Goal: Transaction & Acquisition: Subscribe to service/newsletter

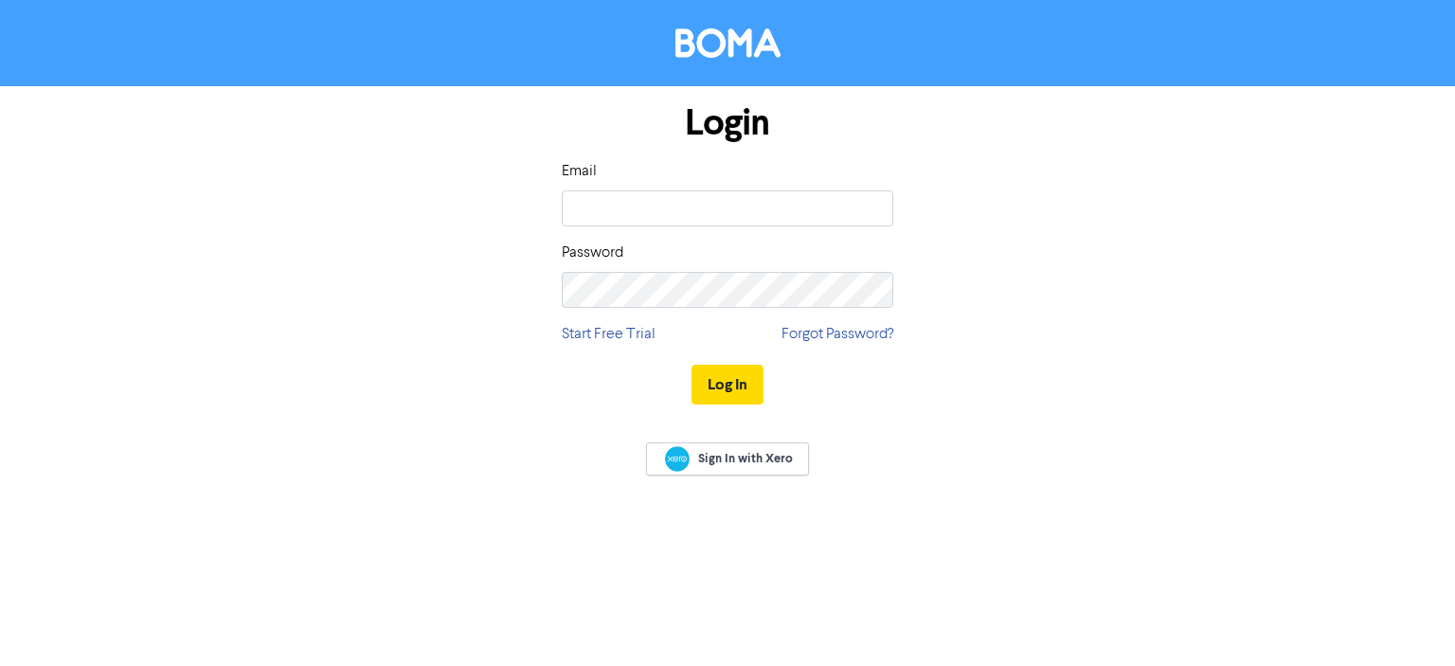
click at [621, 180] on div "Email" at bounding box center [728, 193] width 332 height 66
click at [617, 195] on input "email" at bounding box center [728, 208] width 332 height 36
paste input "[PERSON_NAME][EMAIL_ADDRESS][DOMAIN_NAME]"
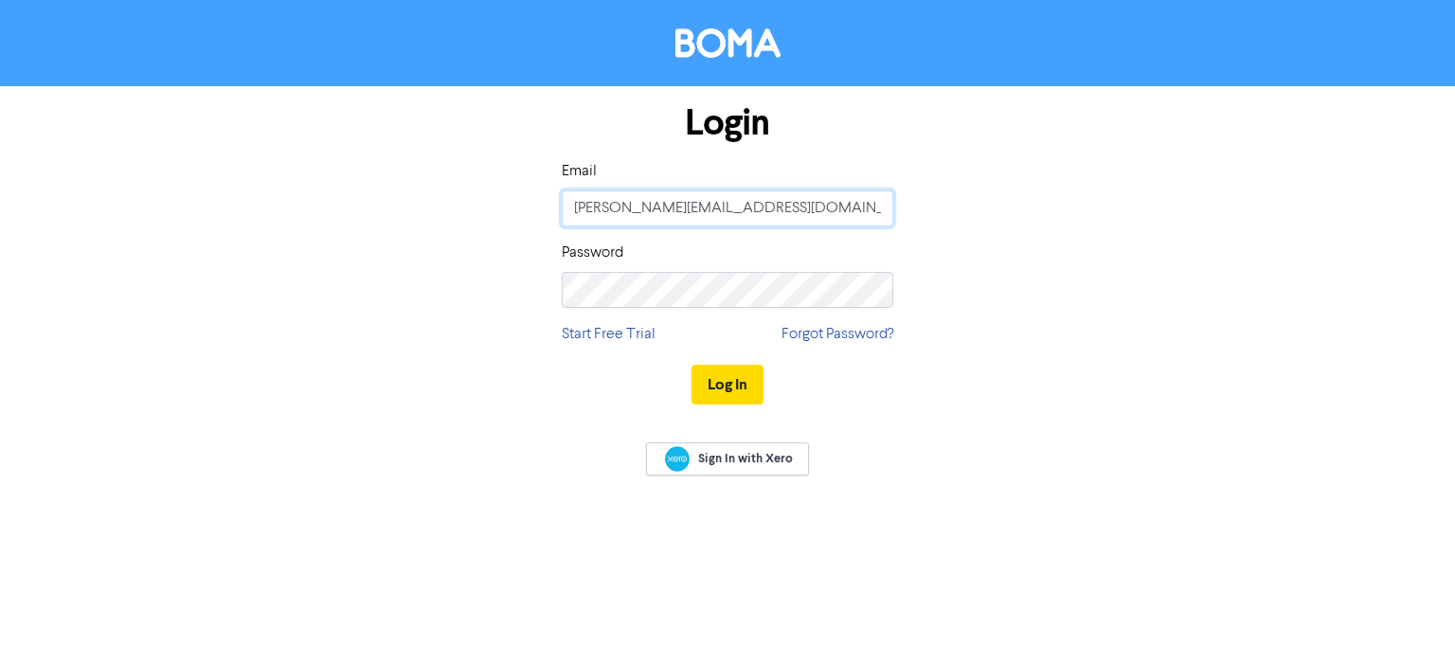
type input "[PERSON_NAME][EMAIL_ADDRESS][DOMAIN_NAME]"
click at [734, 374] on button "Log In" at bounding box center [728, 385] width 72 height 40
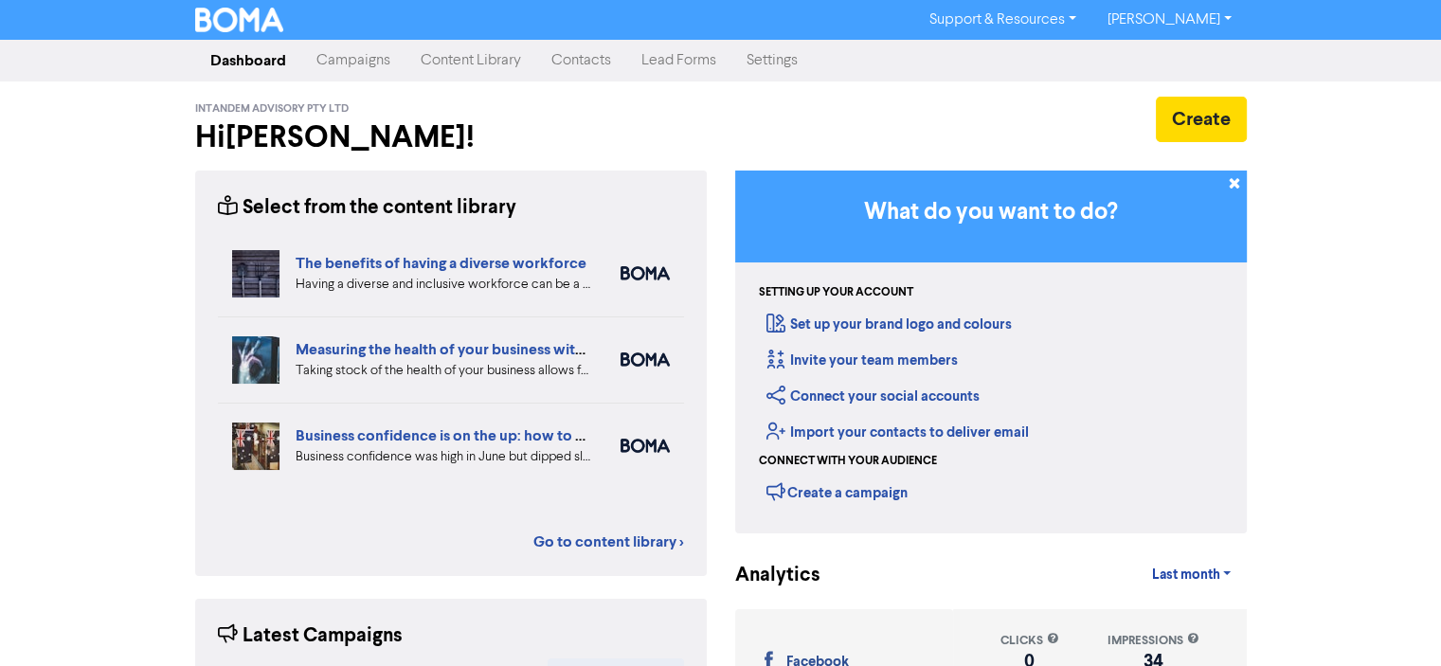
click at [474, 62] on link "Content Library" at bounding box center [470, 61] width 131 height 38
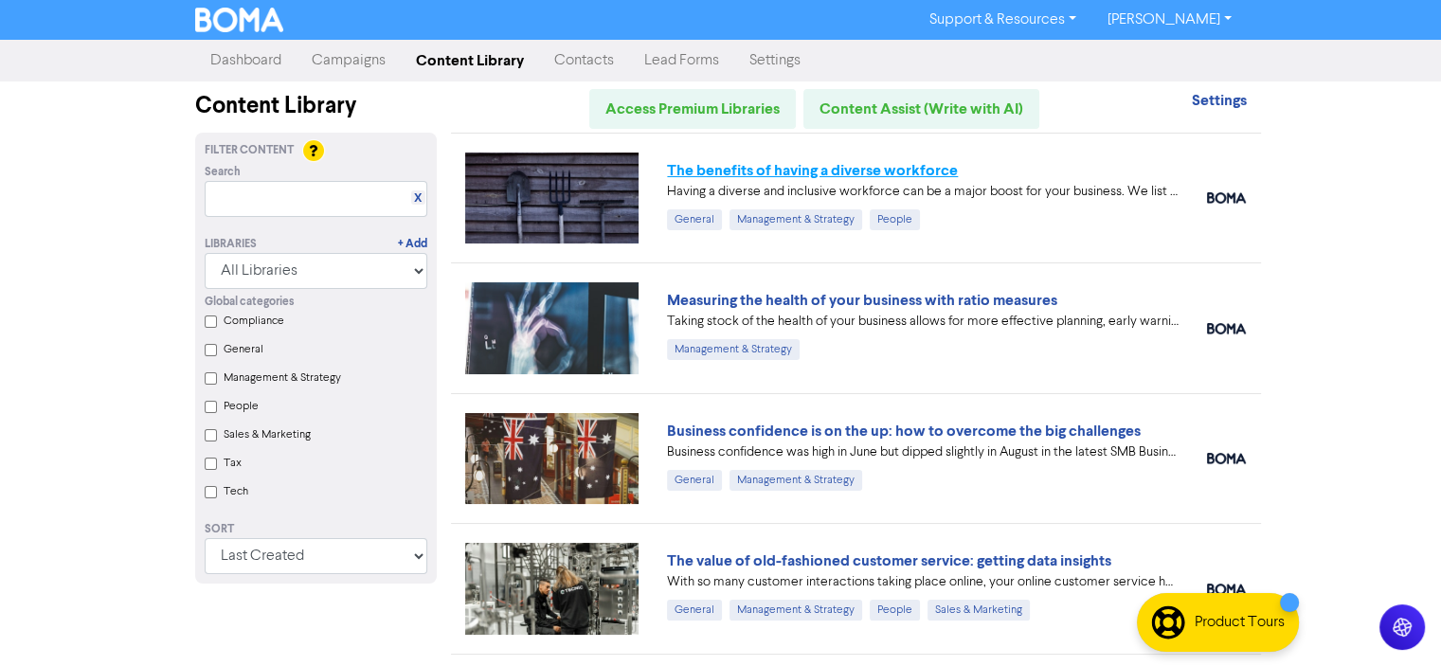
click at [926, 169] on link "The benefits of having a diverse workforce" at bounding box center [812, 170] width 291 height 19
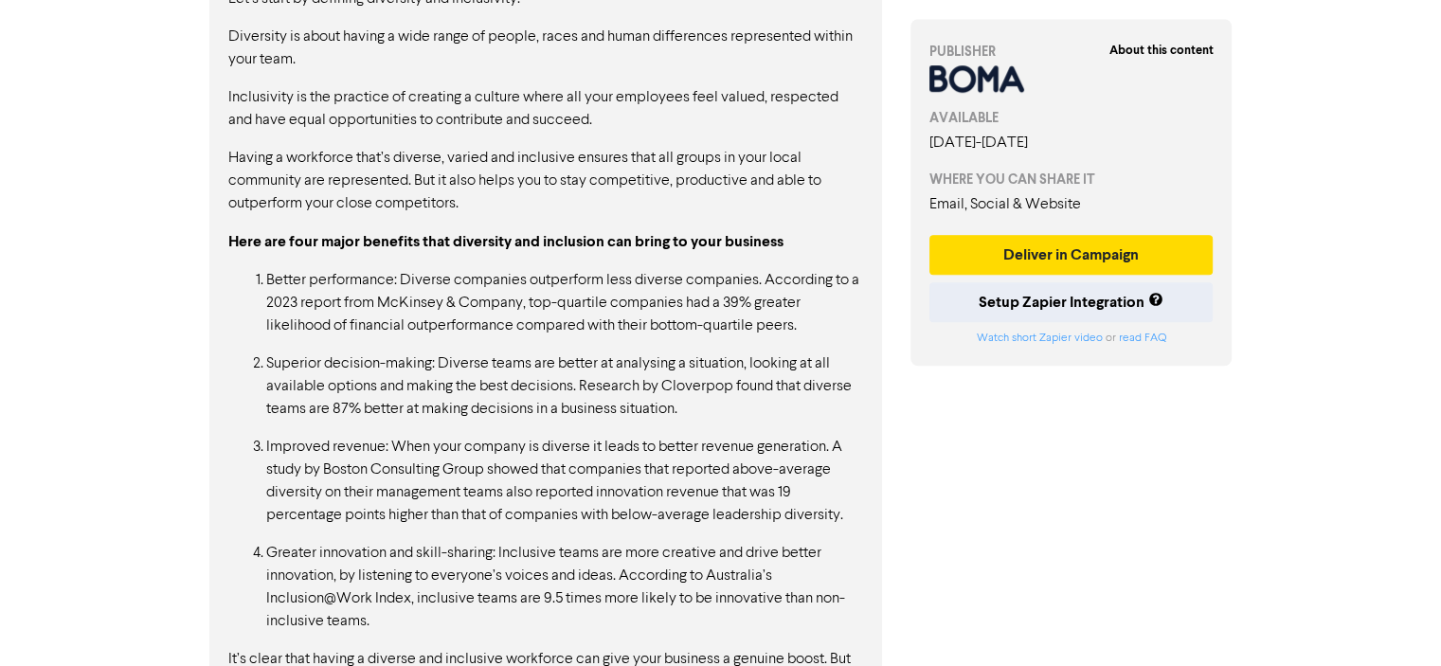
scroll to position [1681, 0]
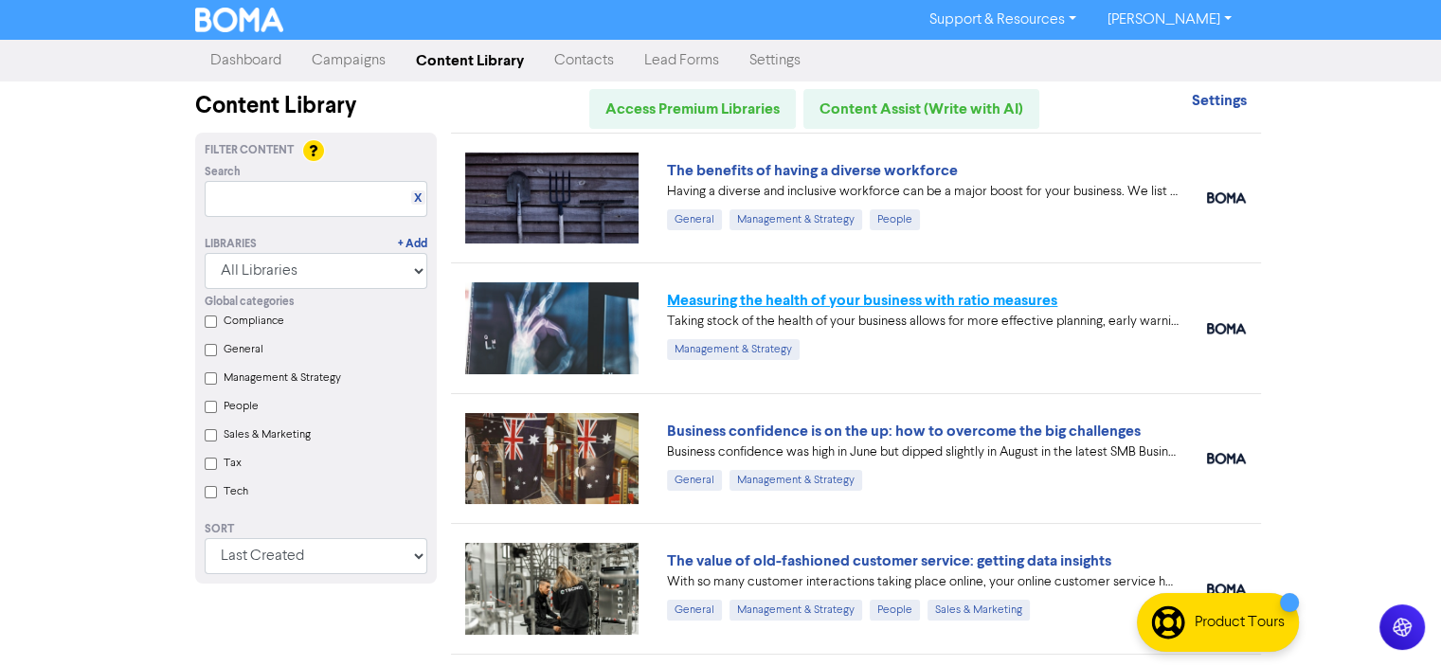
click at [894, 297] on link "Measuring the health of your business with ratio measures" at bounding box center [862, 300] width 390 height 19
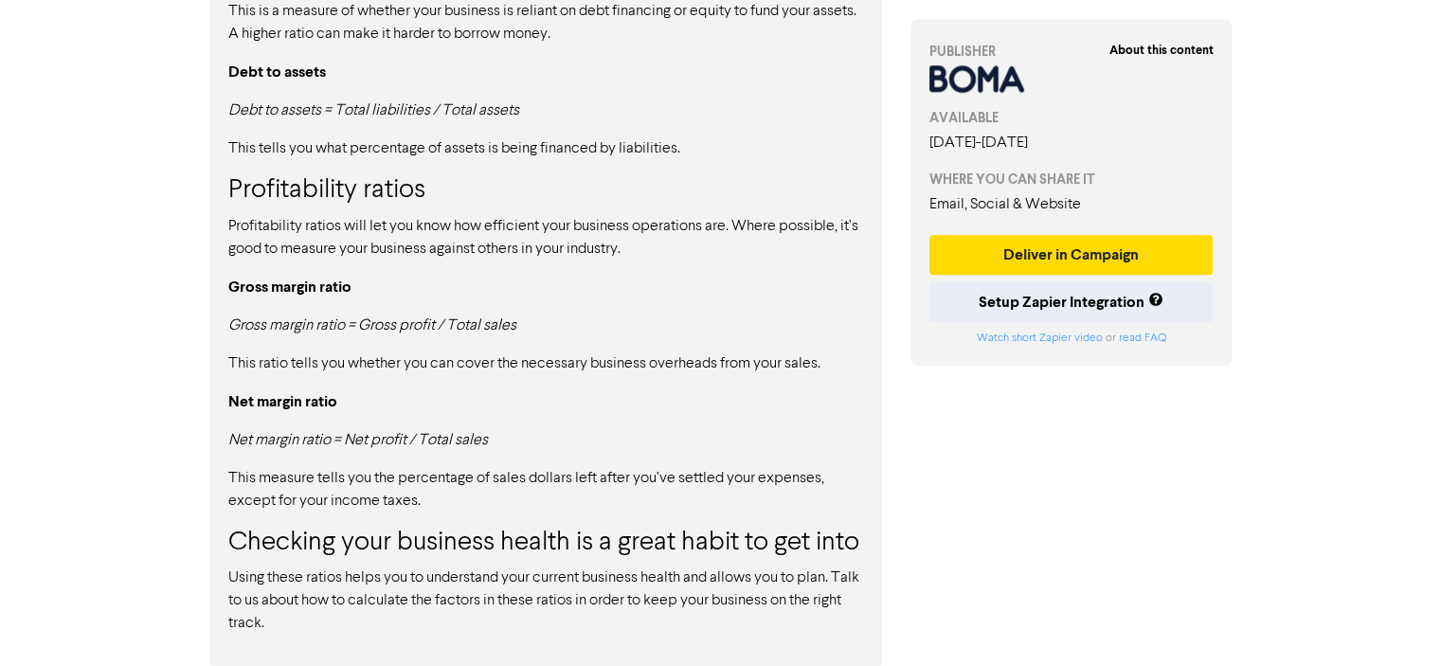
scroll to position [1854, 0]
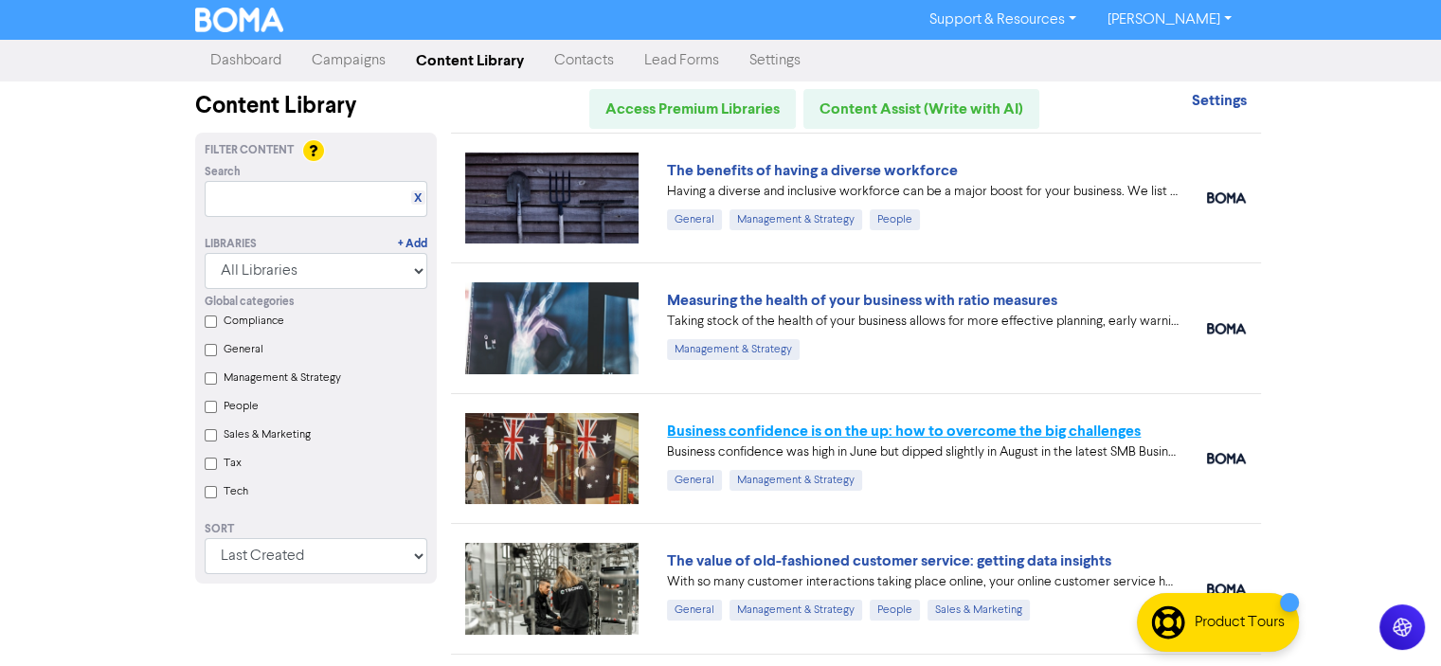
click at [947, 422] on link "Business confidence is on the up: how to overcome the big challenges" at bounding box center [904, 431] width 474 height 19
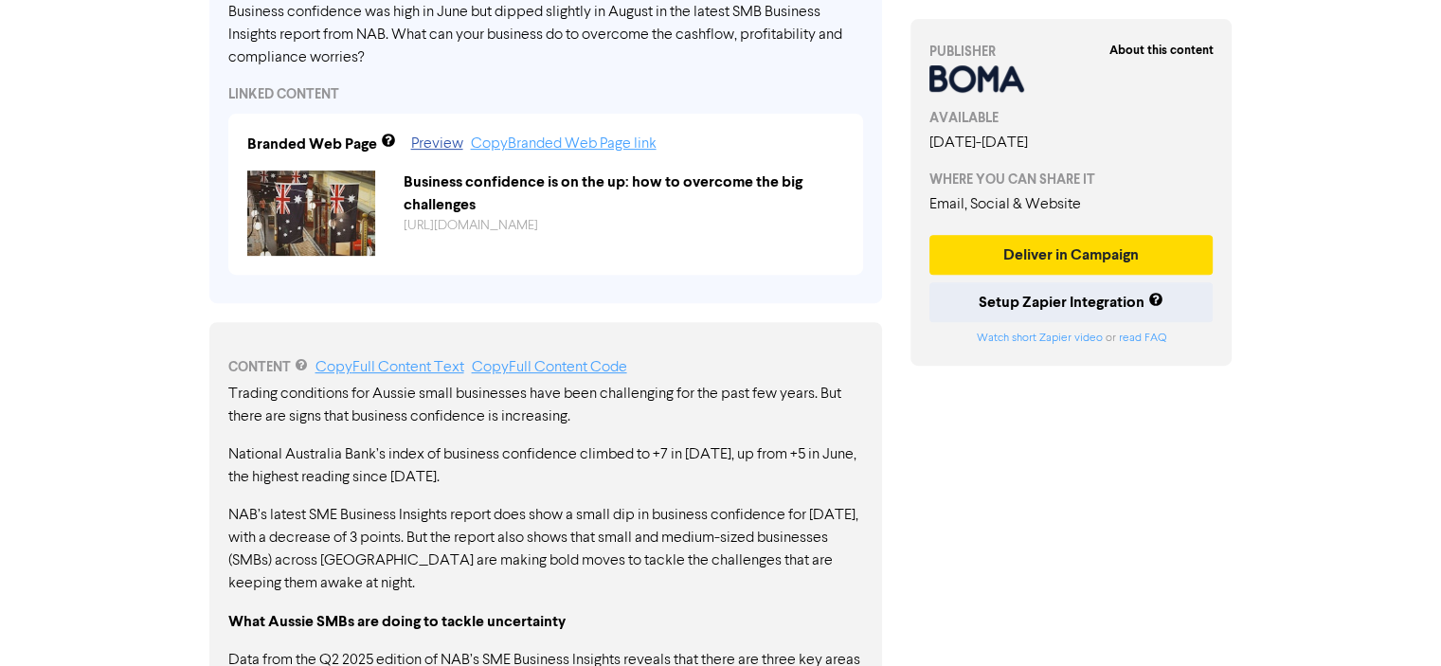
scroll to position [712, 0]
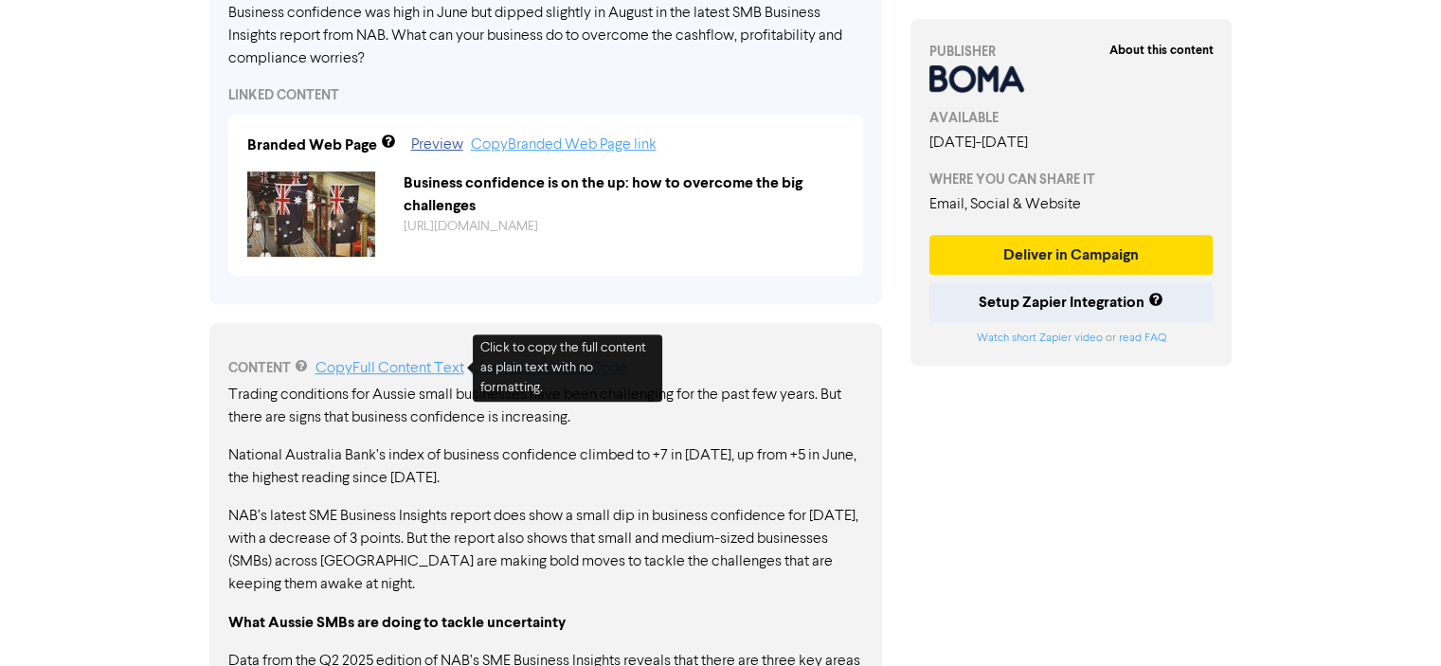
click at [405, 367] on link "Copy Full Content Text" at bounding box center [389, 368] width 149 height 15
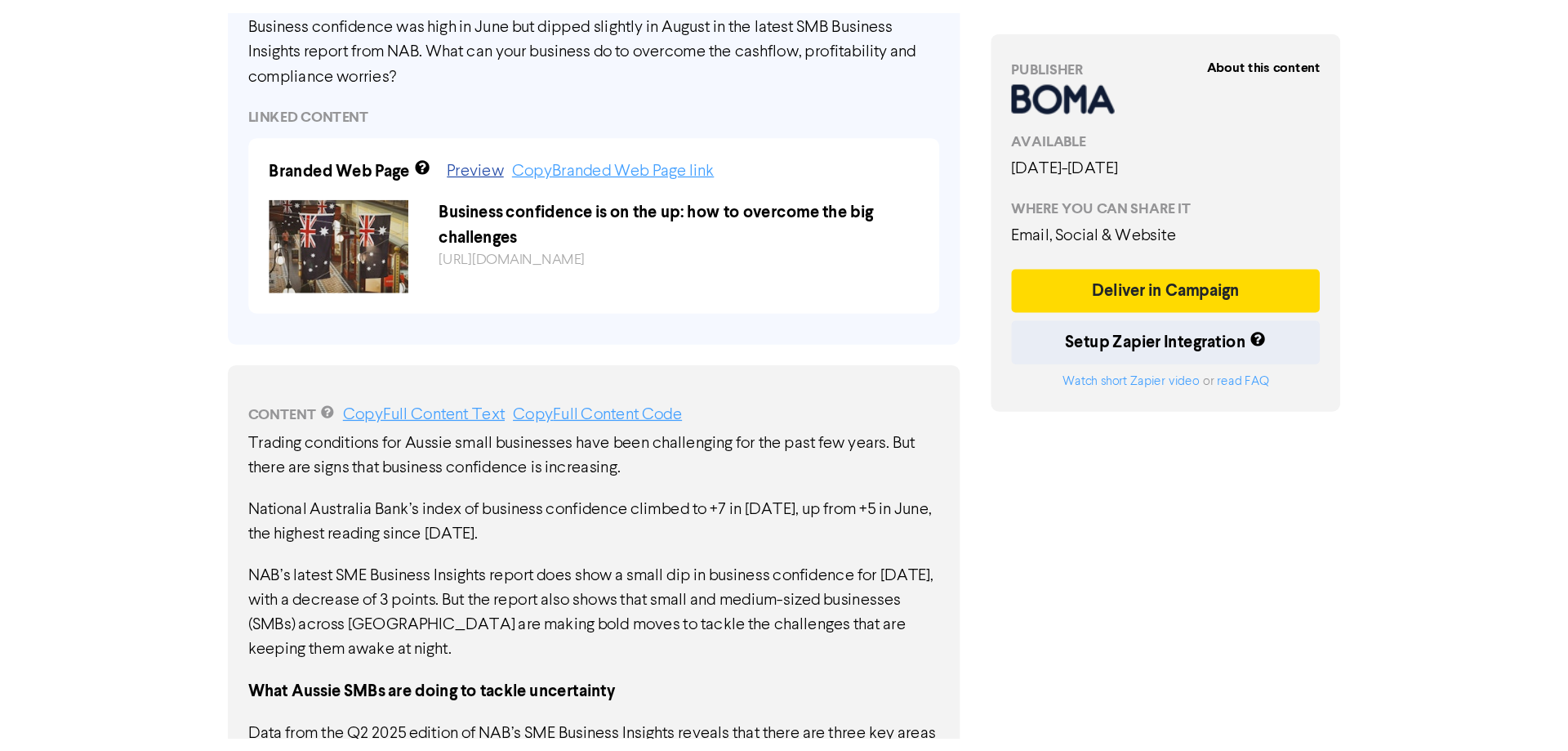
scroll to position [615, 0]
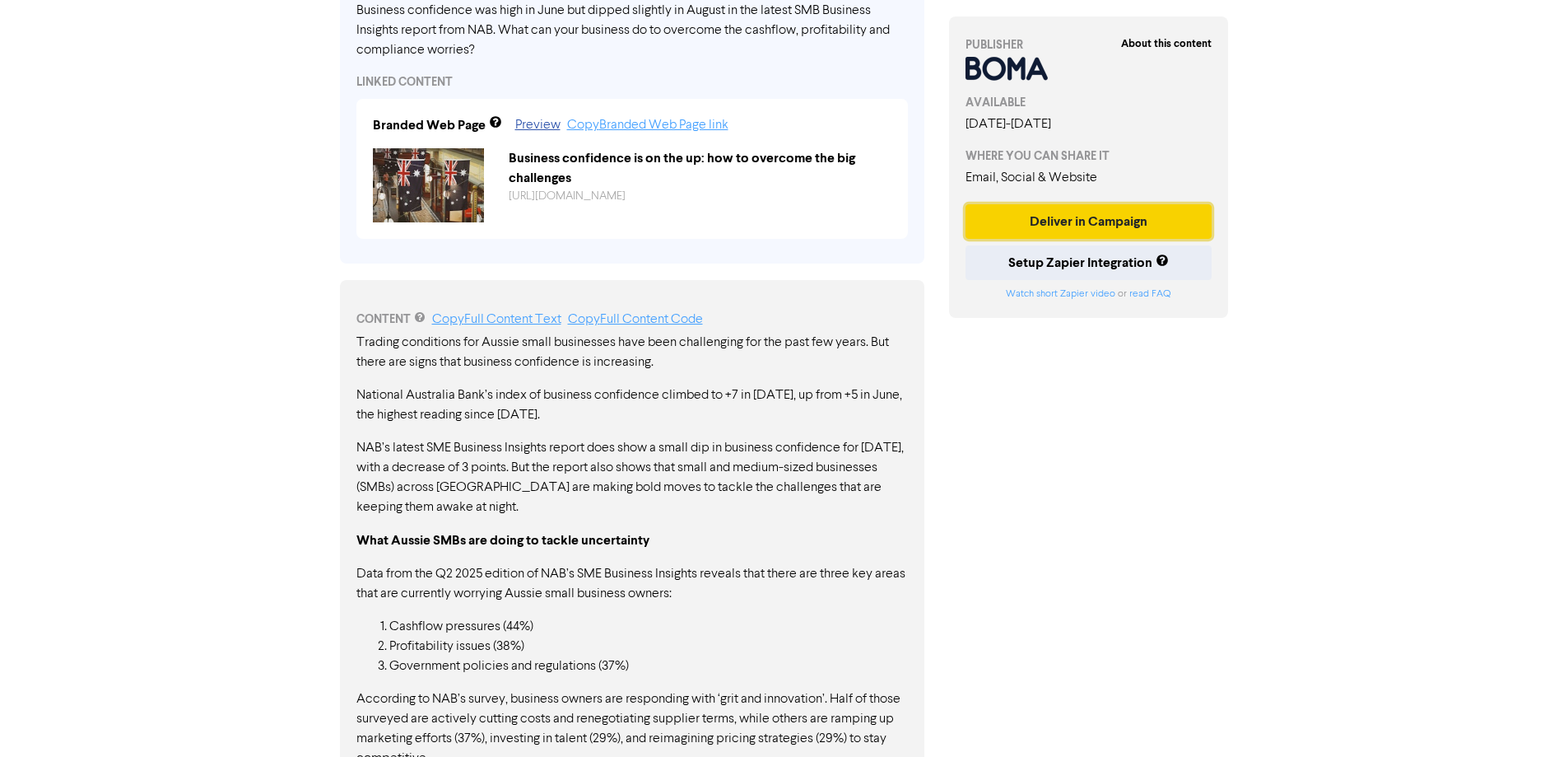
click at [1091, 216] on button "Deliver in Campaign" at bounding box center [1088, 222] width 247 height 35
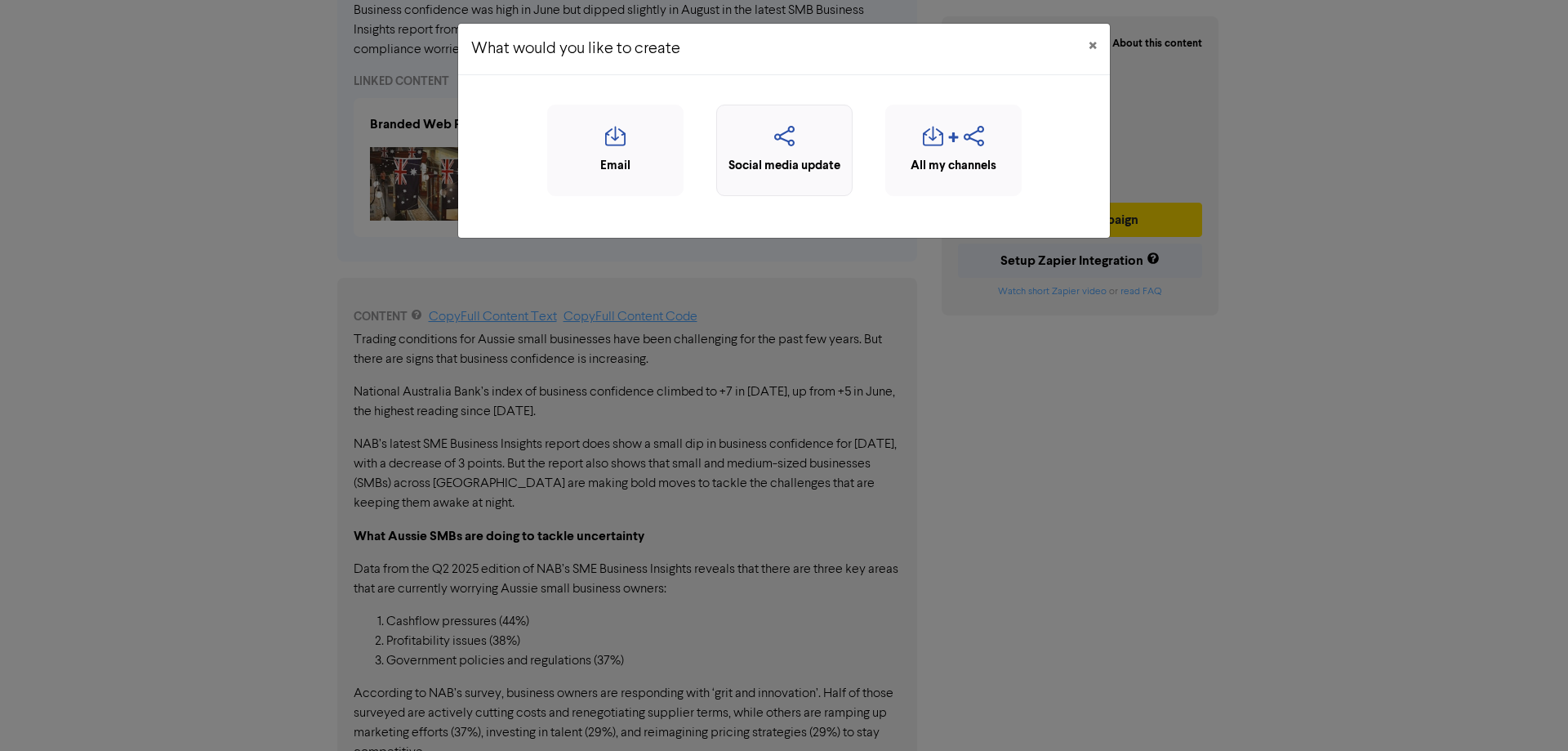
click at [770, 176] on div "Social media update" at bounding box center [784, 150] width 136 height 91
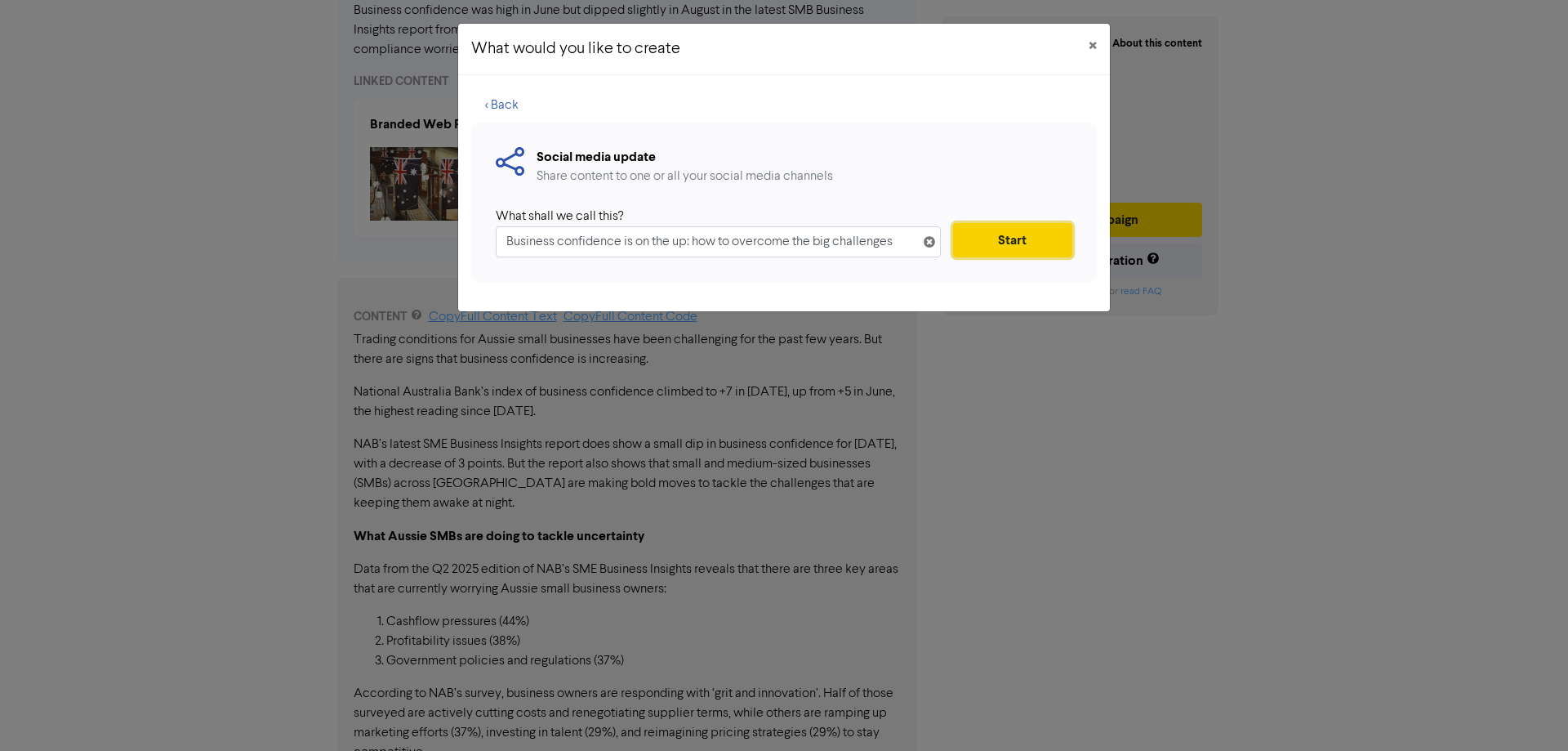
click at [985, 243] on button "Start" at bounding box center [1013, 241] width 119 height 34
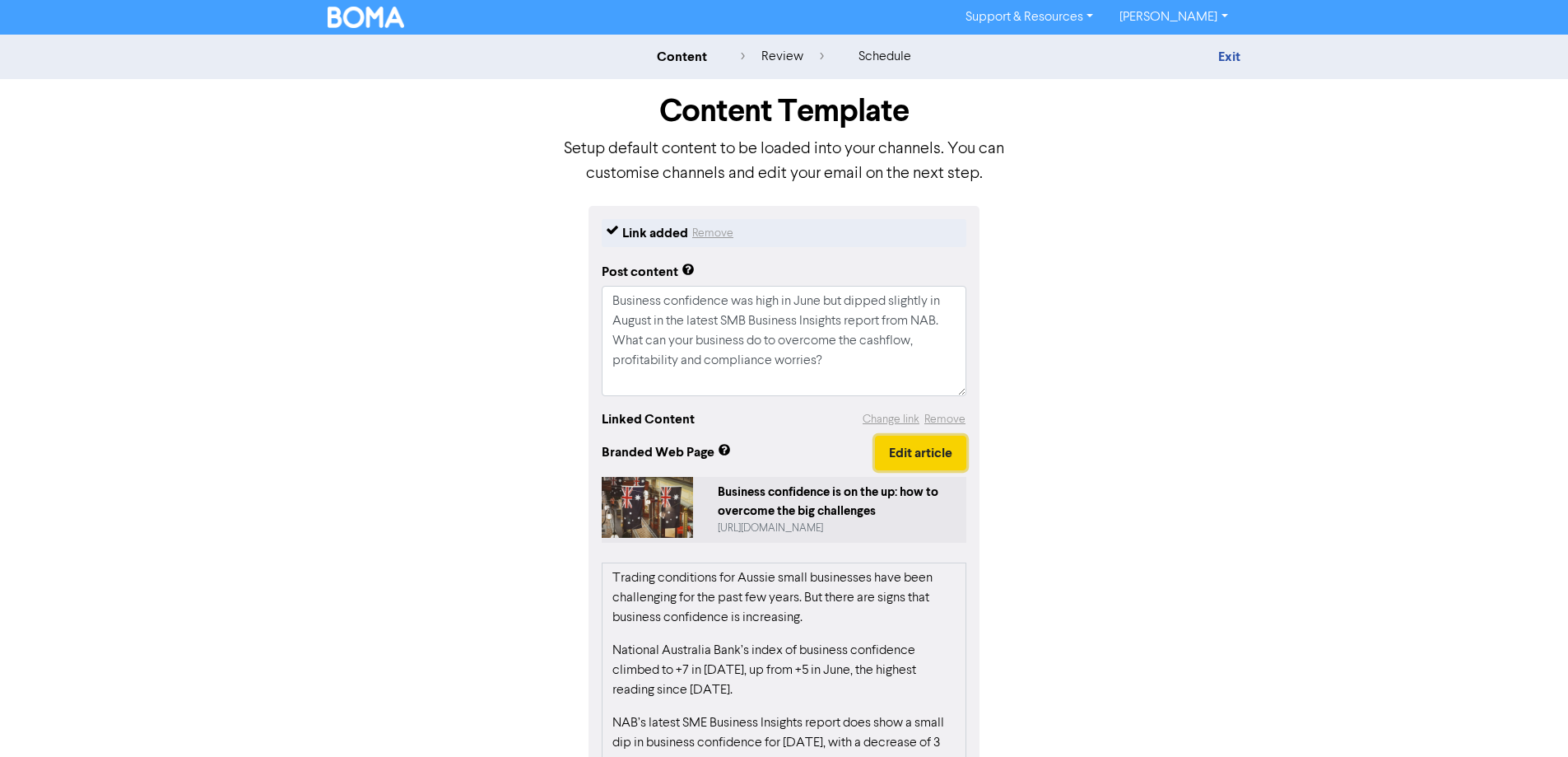
click at [910, 454] on button "Edit article" at bounding box center [920, 453] width 91 height 35
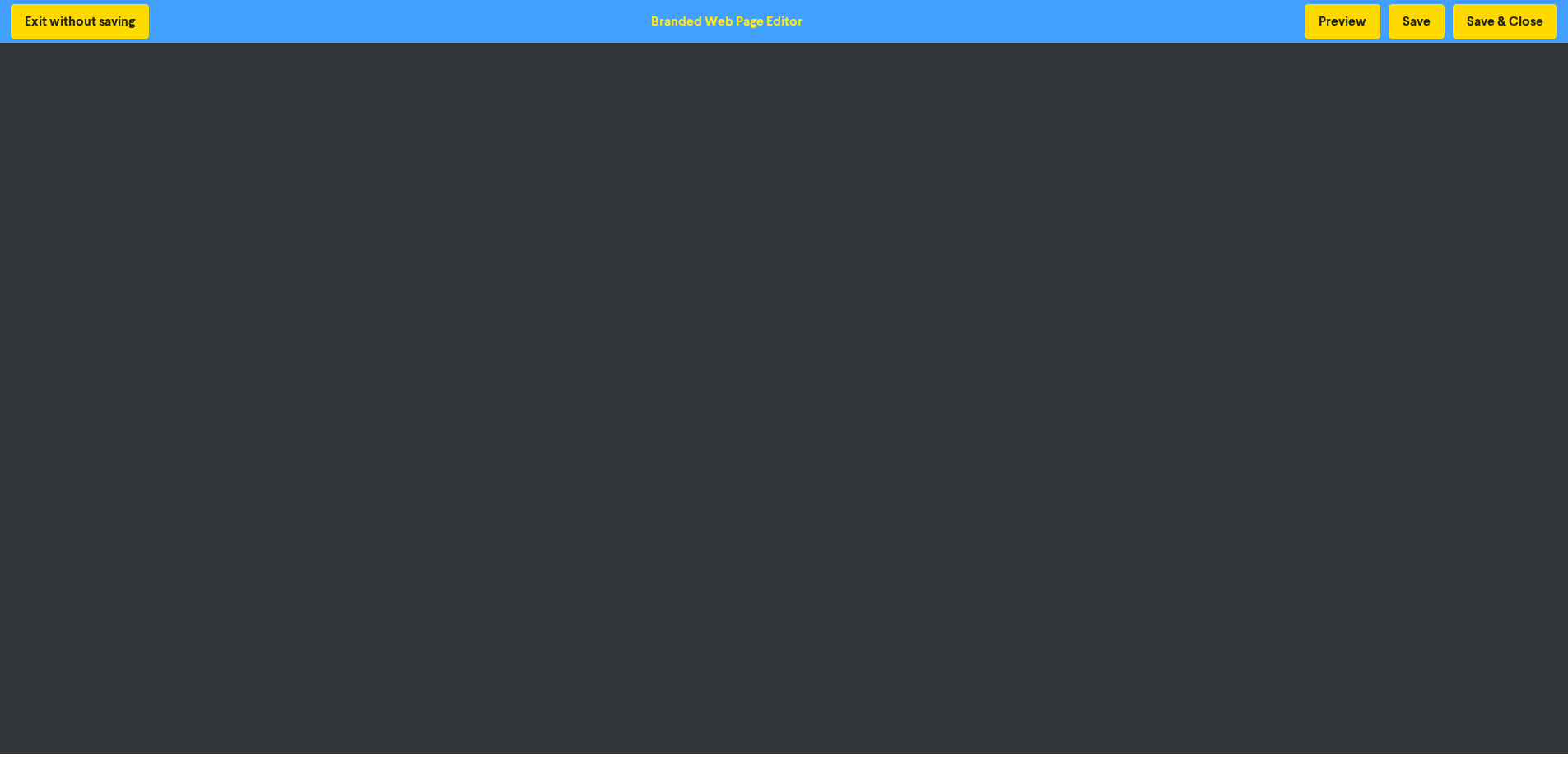
scroll to position [2, 0]
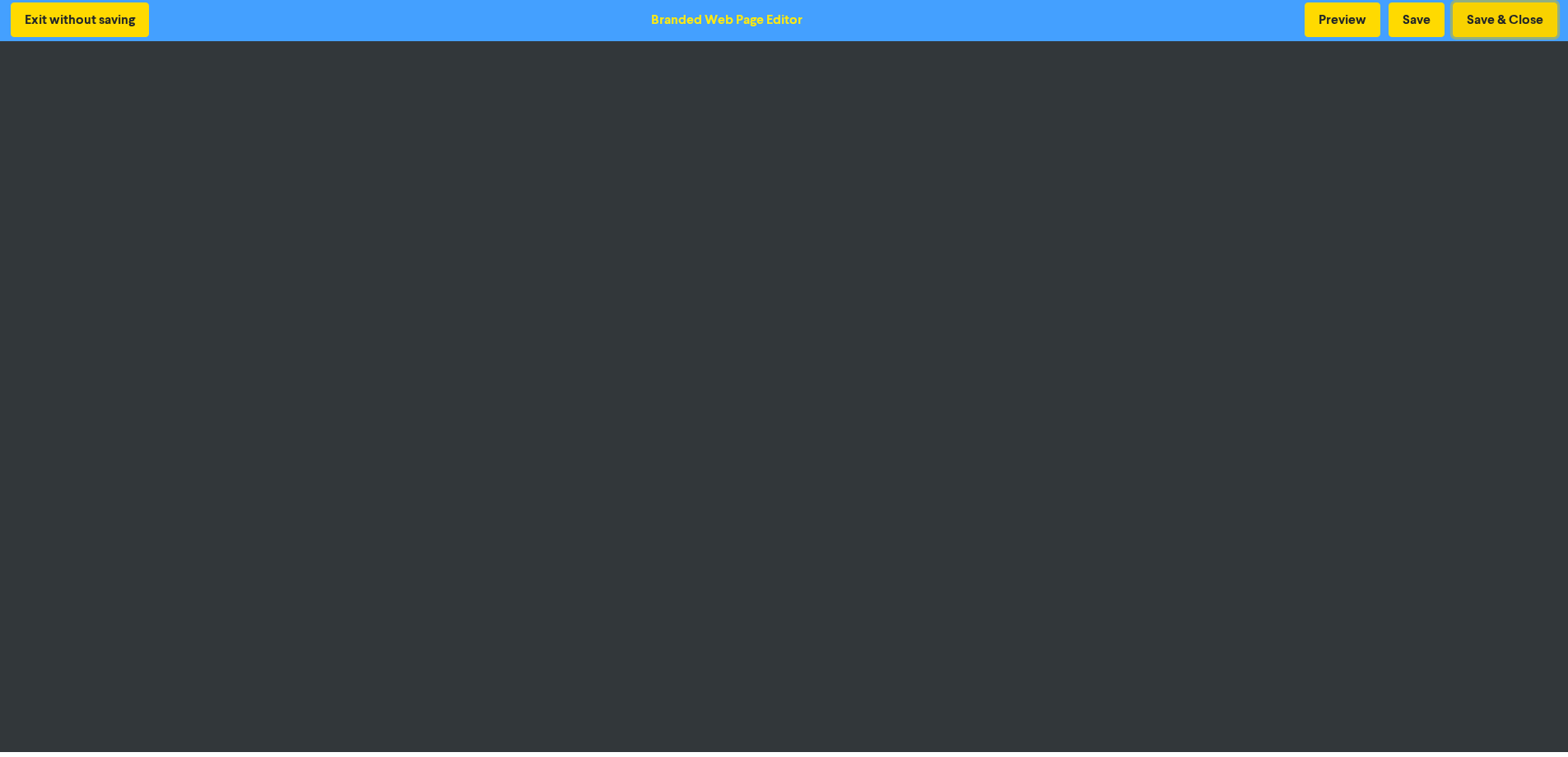
click at [1263, 25] on button "Save & Close" at bounding box center [1505, 20] width 104 height 35
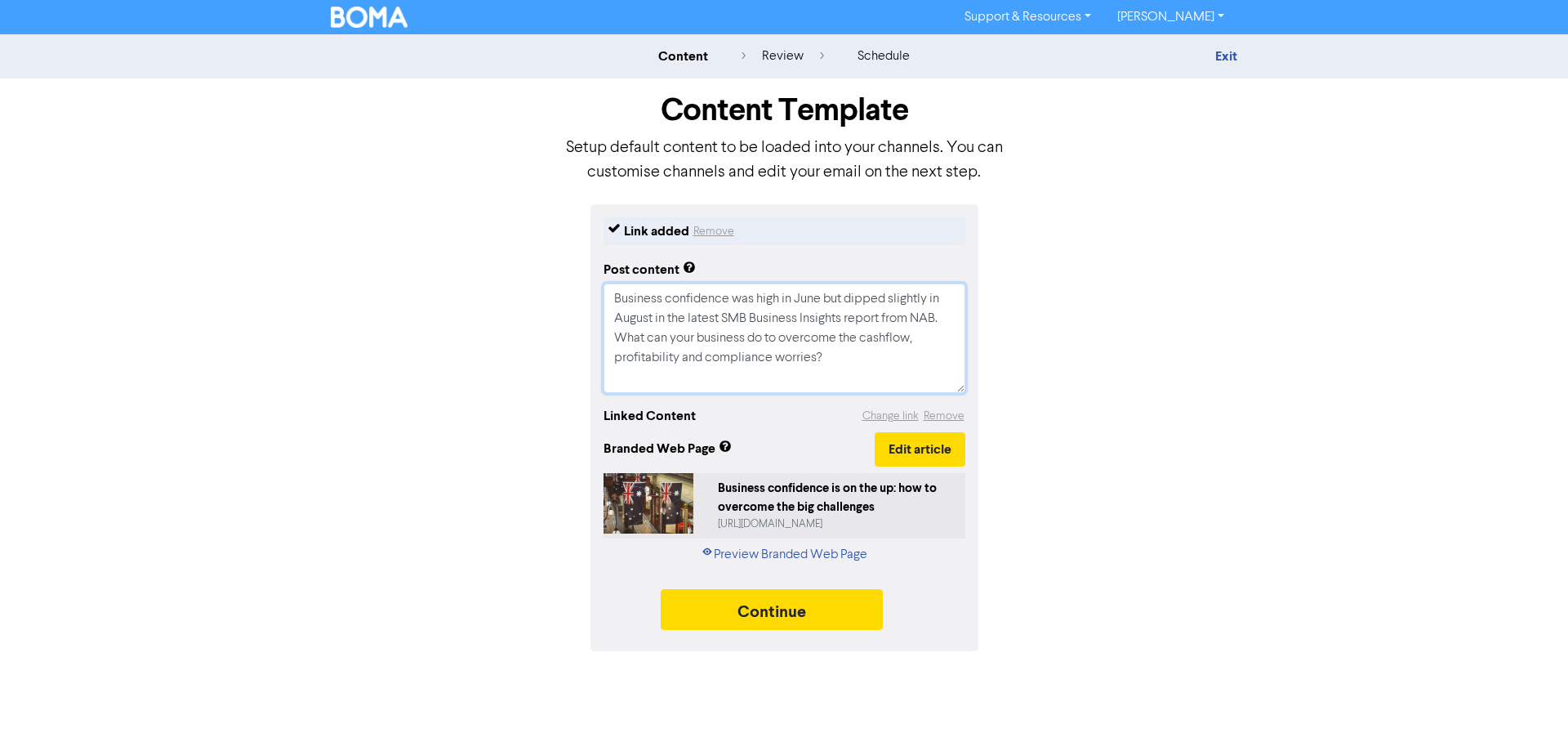
drag, startPoint x: 835, startPoint y: 356, endPoint x: 861, endPoint y: 367, distance: 28.2
click at [836, 355] on textarea "Business confidence was high in June but dipped slightly in August in the lates…" at bounding box center [784, 338] width 362 height 110
drag, startPoint x: 865, startPoint y: 369, endPoint x: 489, endPoint y: 250, distance: 394.4
click at [490, 252] on div "Link added Remove Post content Business confidence was high in June but dipped …" at bounding box center [784, 428] width 931 height 447
paste textarea "Running a medical practice comes with challenges like cashflow, profitability, …"
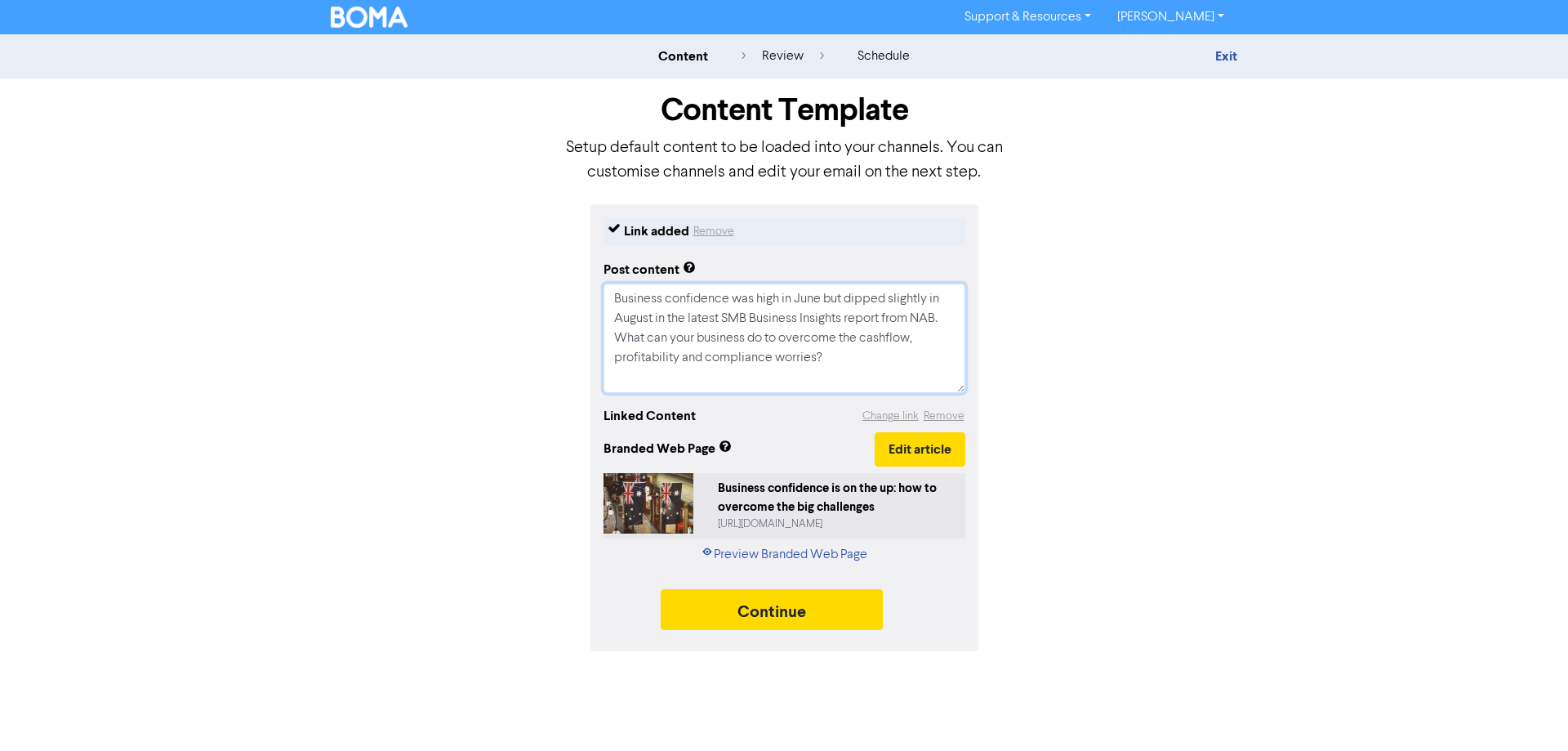
type textarea "x"
type textarea "Running a medical practice comes with challenges like cashflow, profitability, …"
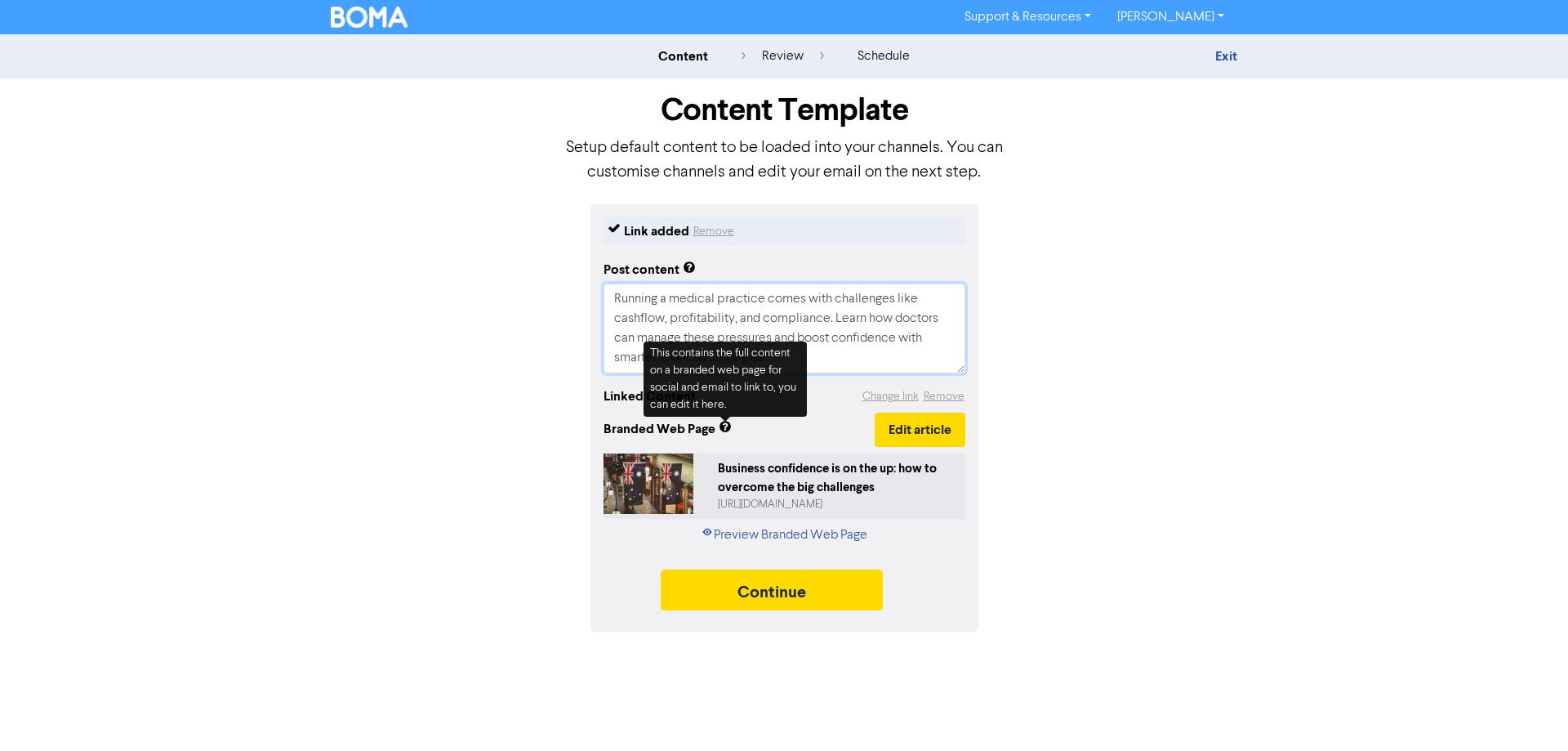
click at [729, 324] on textarea "Running a medical practice comes with challenges like cashflow, profitability, …" at bounding box center [784, 329] width 362 height 90
click at [634, 338] on textarea "Running a medical practice comes with challenges like cashflow, profitability, …" at bounding box center [784, 329] width 362 height 90
click at [634, 349] on textarea "Running a medical practice comes with challenges like cashflow, profitability, …" at bounding box center [784, 329] width 362 height 90
drag, startPoint x: 706, startPoint y: 356, endPoint x: 659, endPoint y: 360, distance: 47.2
click at [659, 360] on textarea "Running a medical practice comes with challenges like cashflow, profitability, …" at bounding box center [784, 329] width 362 height 90
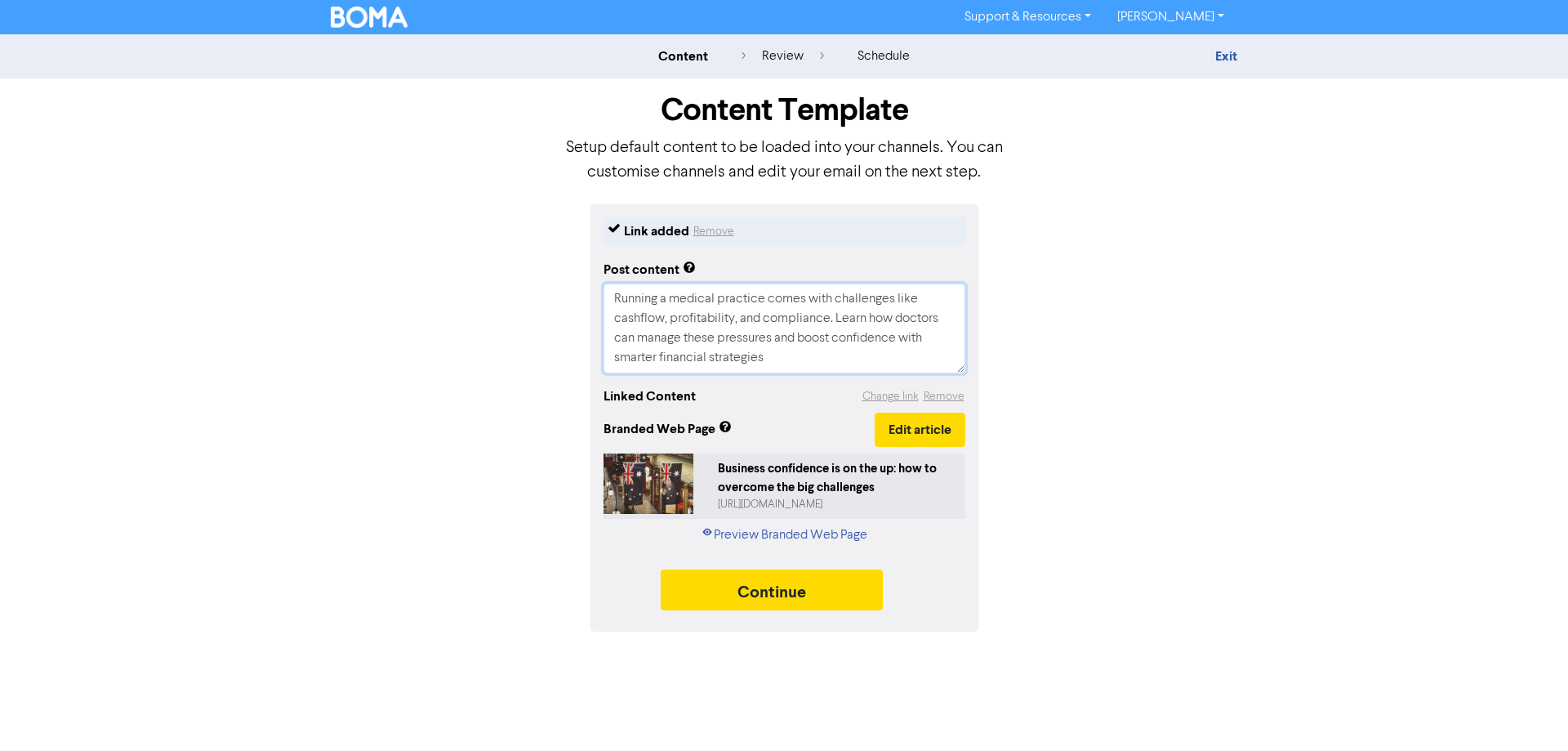
type textarea "x"
type textarea "Running a medical practice comes with challenges like cashflow, profitability, …"
type textarea "x"
type textarea "Running a medical practice comes with challenges like cashflow, profitability, …"
click at [784, 573] on button "Continue" at bounding box center [772, 589] width 222 height 41
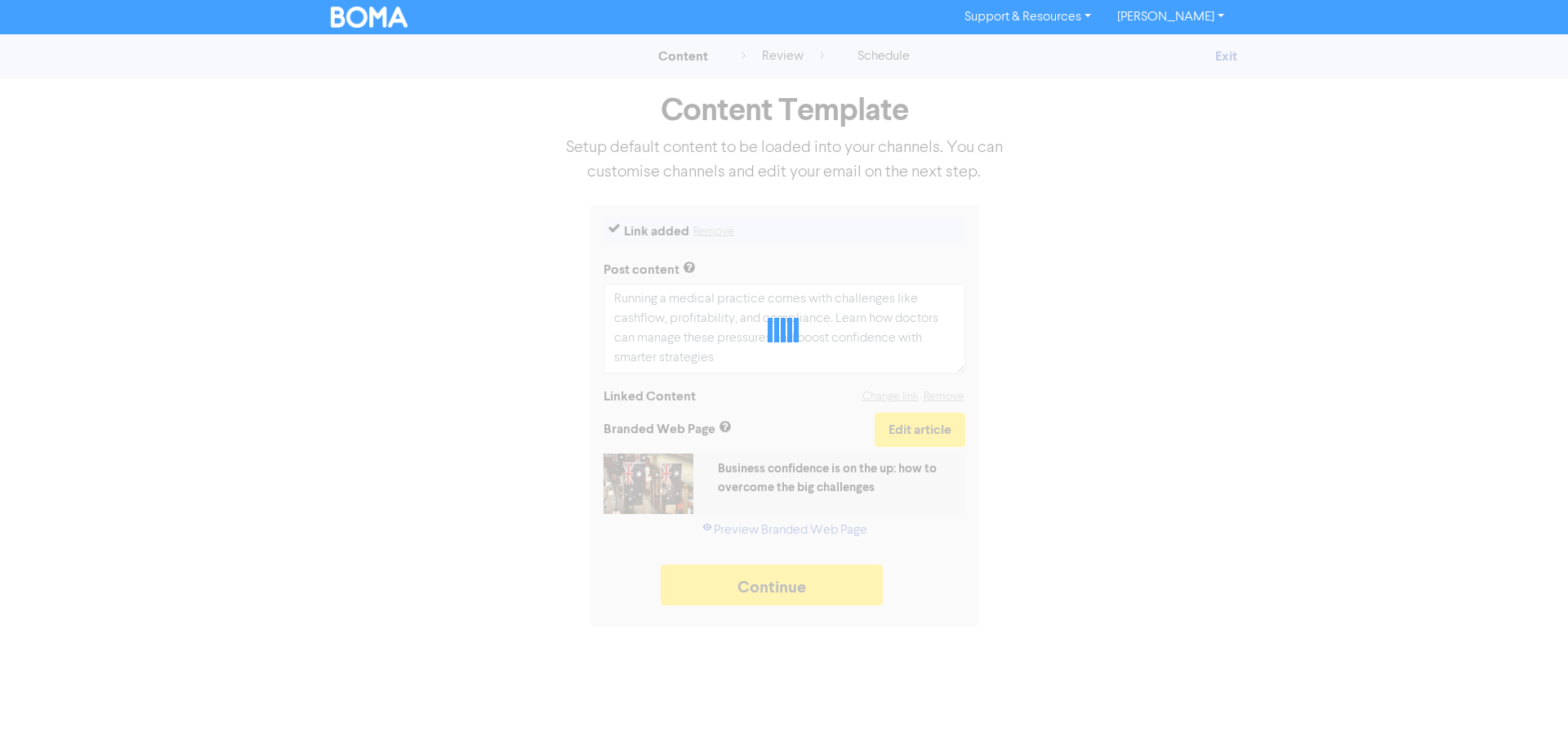
type textarea "x"
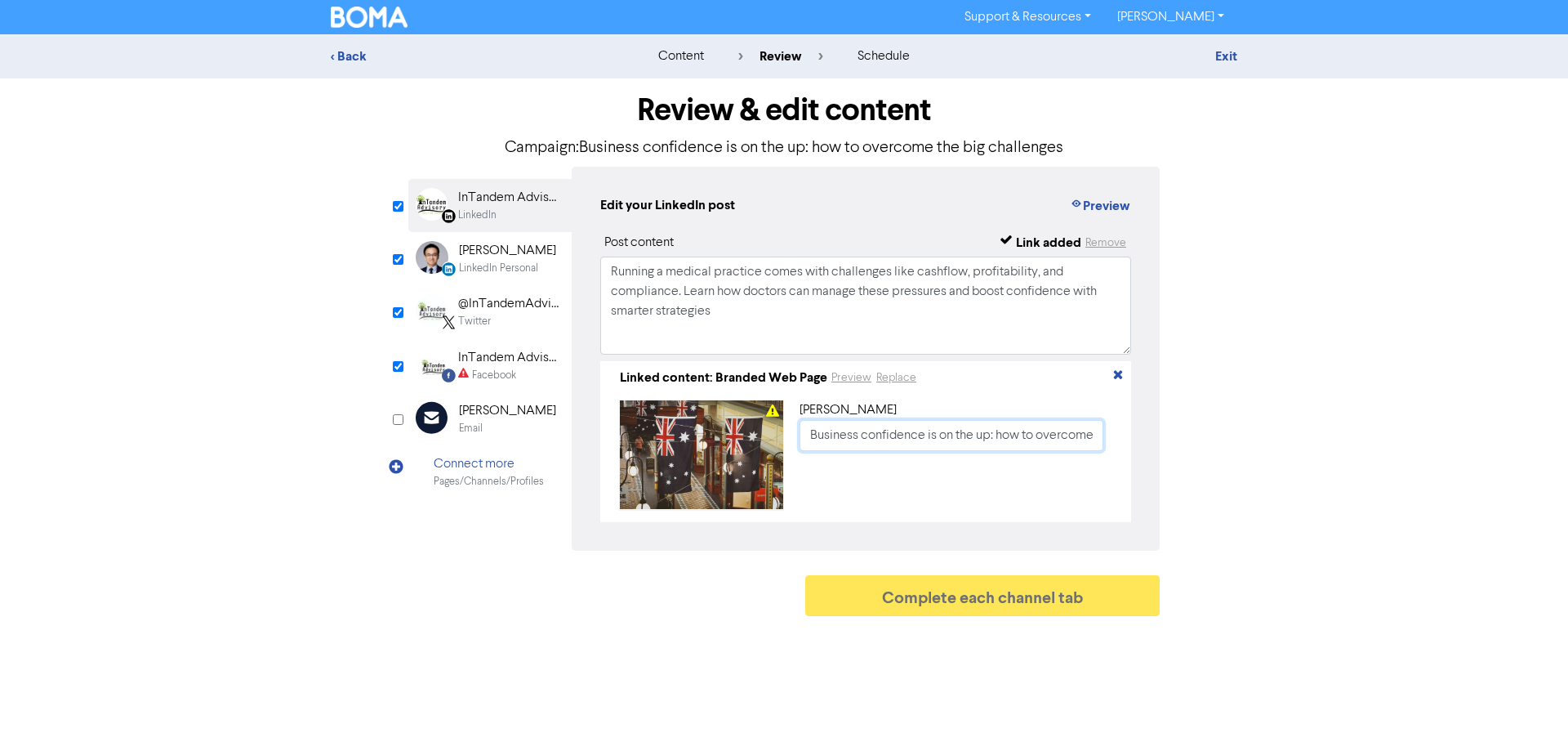
click at [867, 444] on input "Business confidence is on the up: how to overcome the big challenges" at bounding box center [951, 435] width 303 height 31
paste input "Building Confidence in Uncertain Times: What Doctors Can Learn from Small Busin…"
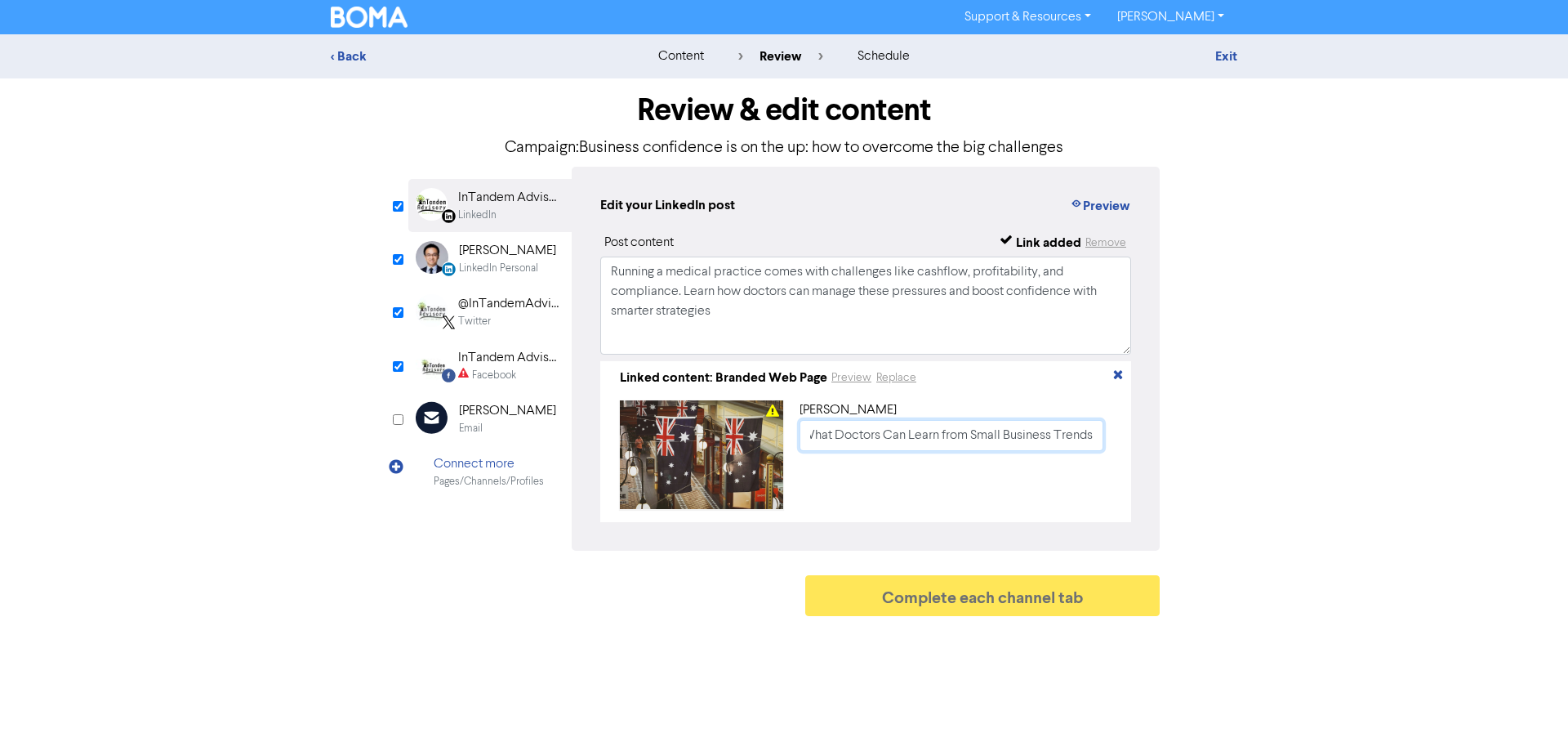
type input "Building Confidence in Uncertain Times: What Doctors Can Learn from Small Busin…"
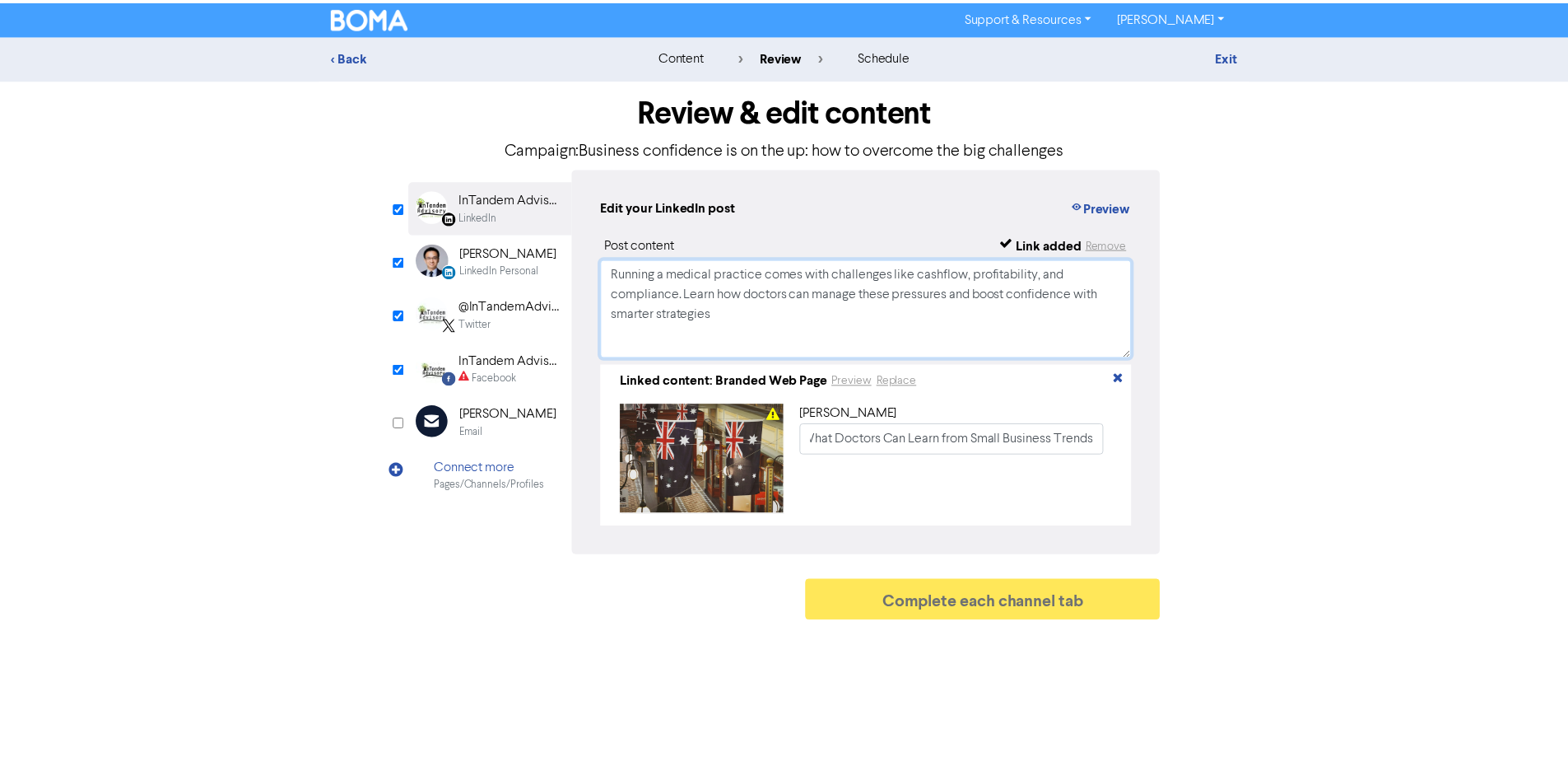
scroll to position [0, 0]
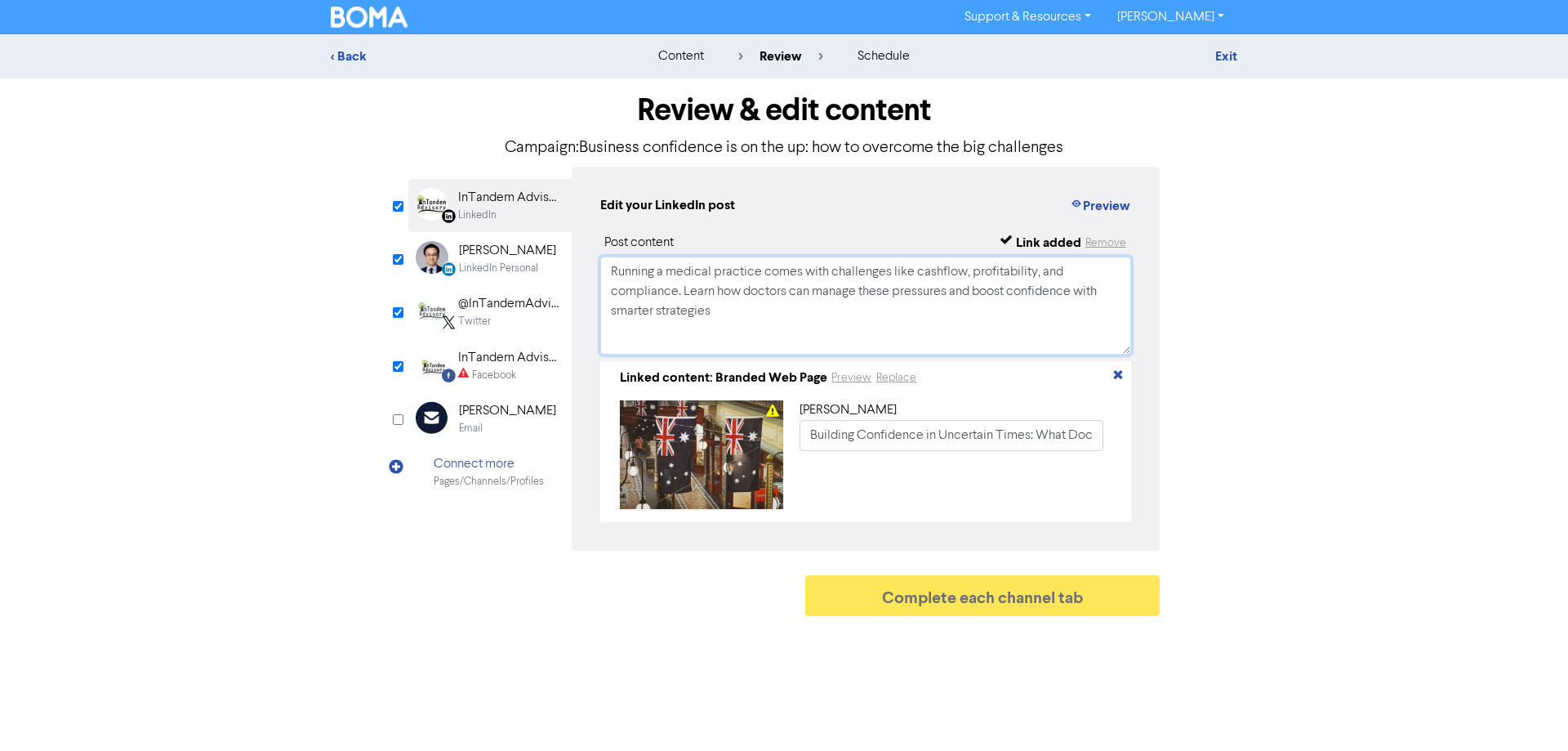
drag, startPoint x: 712, startPoint y: 322, endPoint x: 521, endPoint y: 246, distance: 205.6
click at [521, 246] on div "LinkedIn Page Created with Sketch. InTandem Advisory LinkedIn LinkedIn Personal…" at bounding box center [784, 358] width 752 height 384
click at [516, 378] on div "Facebook" at bounding box center [494, 375] width 44 height 16
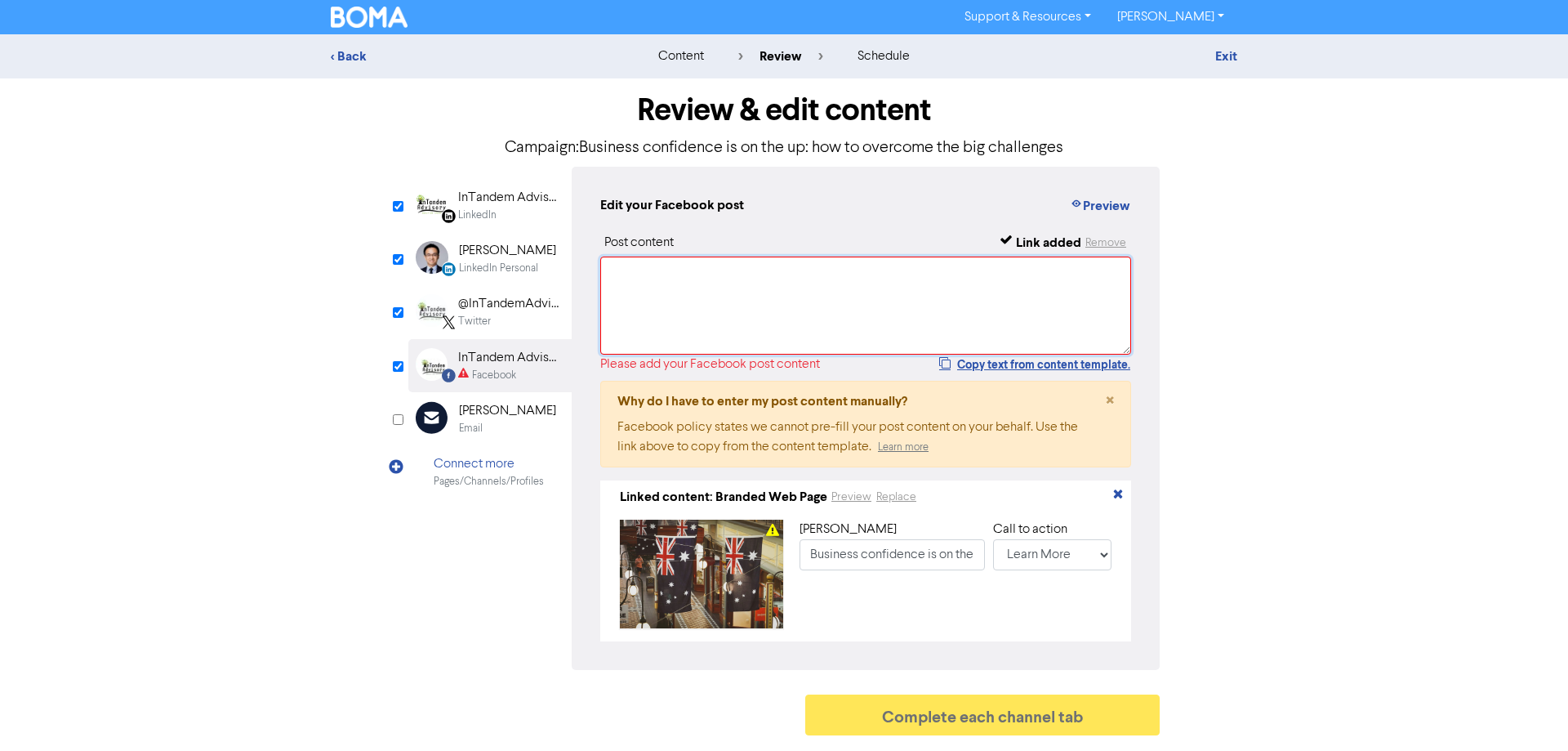
click at [660, 332] on textarea at bounding box center [865, 305] width 531 height 98
paste textarea "Running a medical practice comes with challenges like cashflow, profitability, …"
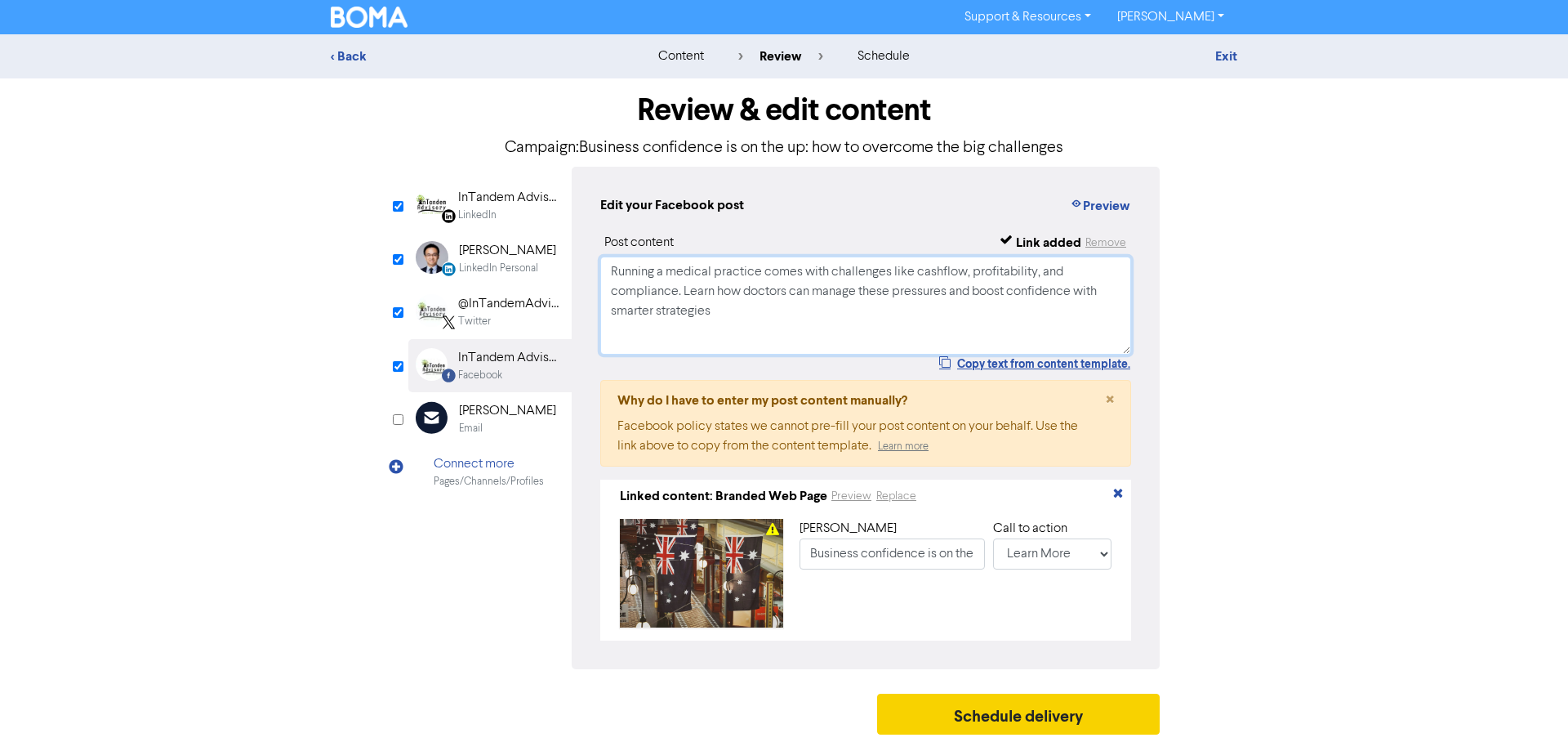
type textarea "Running a medical practice comes with challenges like cashflow, profitability, …"
click at [1009, 573] on button "Schedule delivery" at bounding box center [1018, 713] width 283 height 41
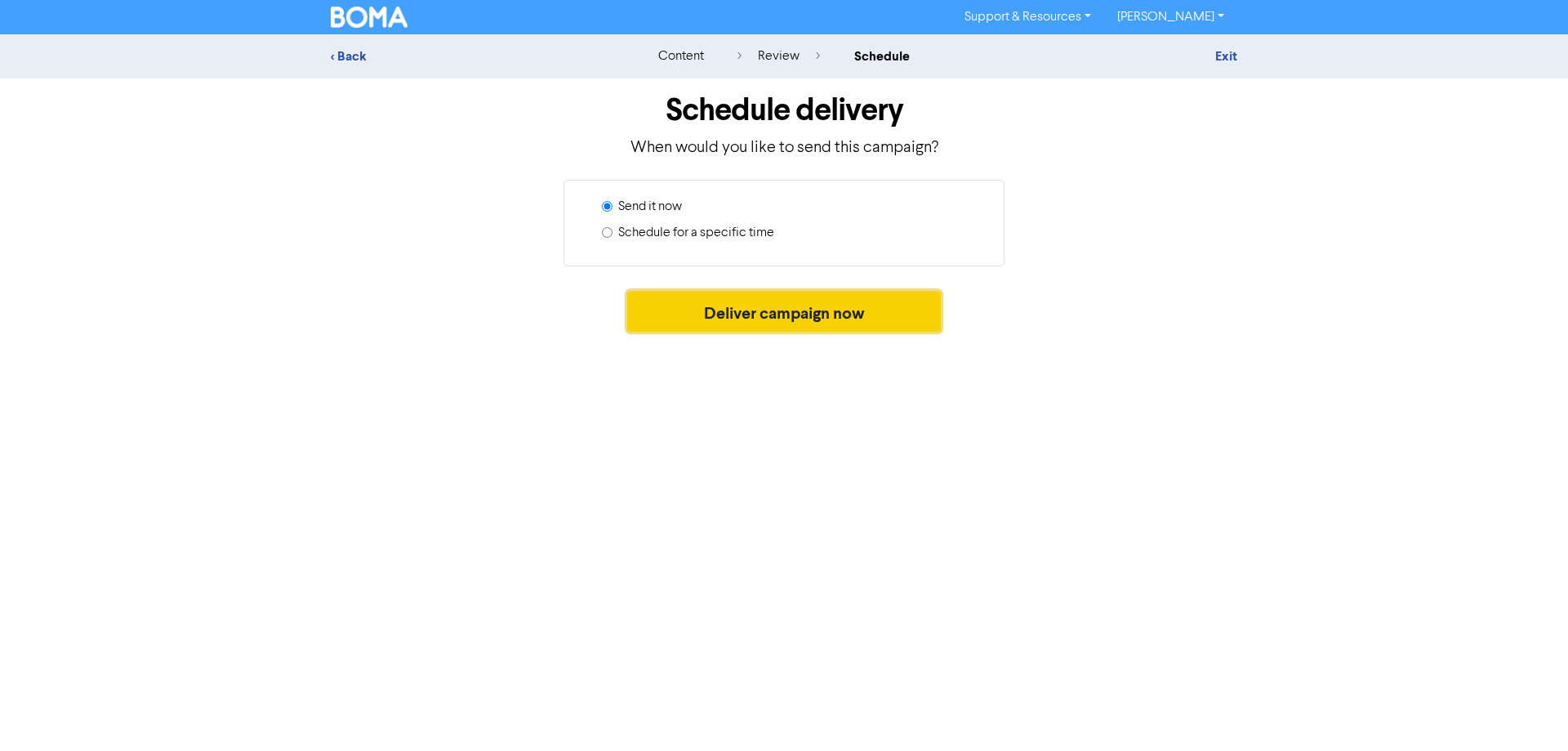
click at [725, 304] on button "Deliver campaign now" at bounding box center [784, 310] width 315 height 41
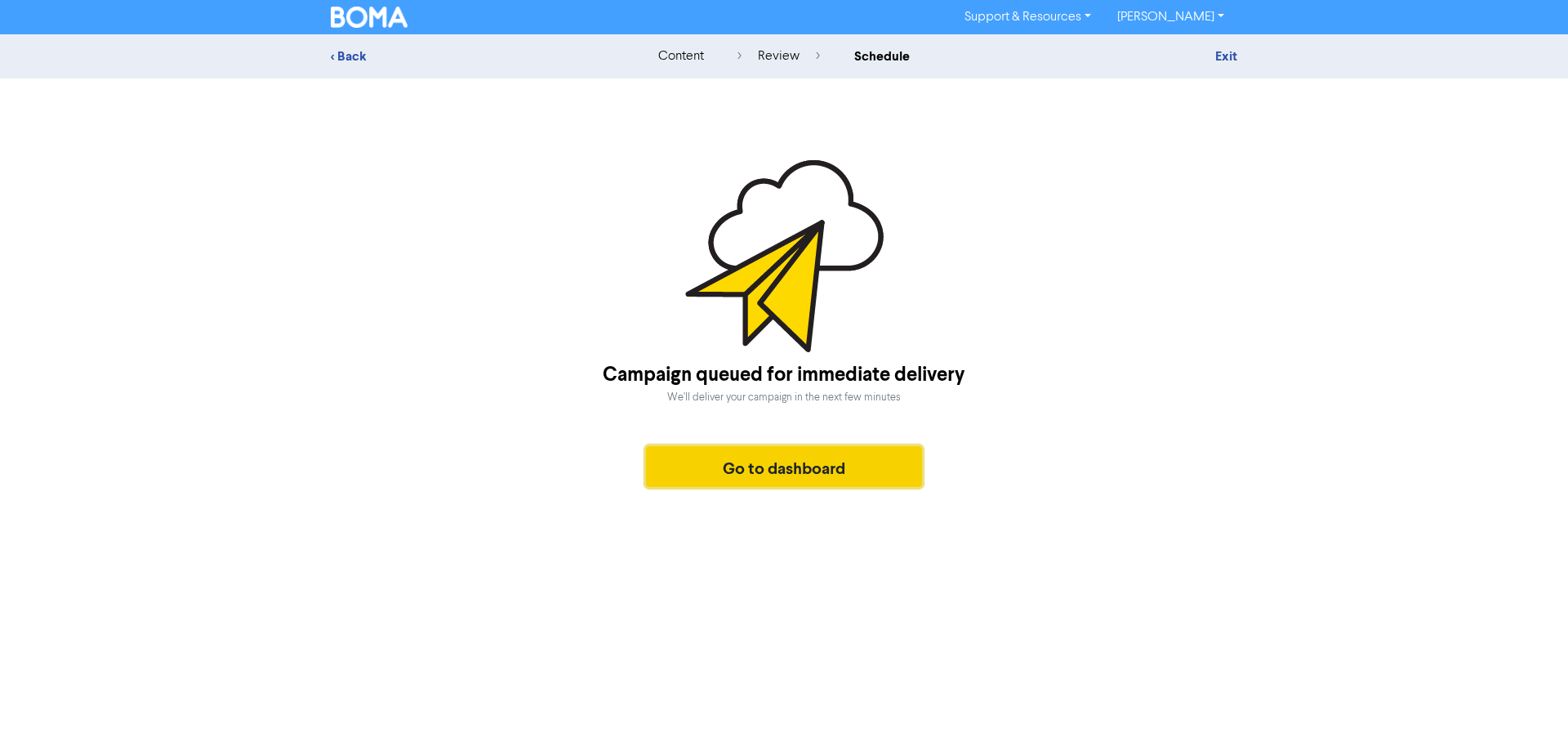
click at [783, 465] on button "Go to dashboard" at bounding box center [784, 466] width 276 height 41
